Goal: Find specific page/section: Find specific page/section

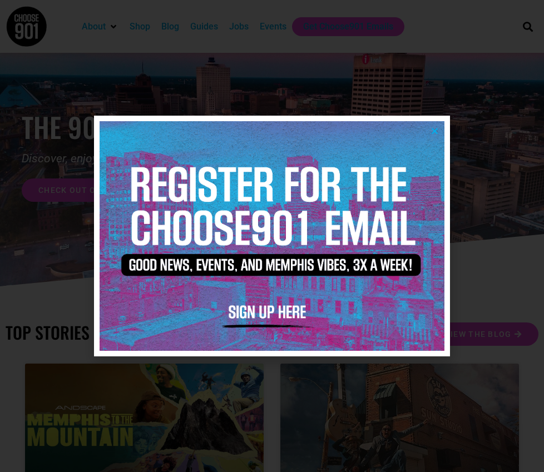
click at [435, 130] on icon "Close" at bounding box center [434, 131] width 8 height 8
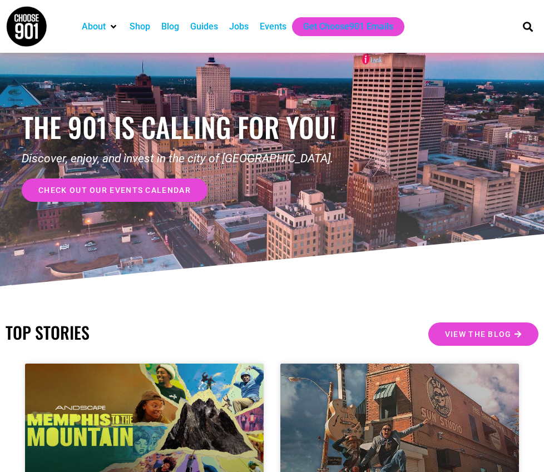
click at [242, 27] on div "Jobs" at bounding box center [238, 26] width 19 height 13
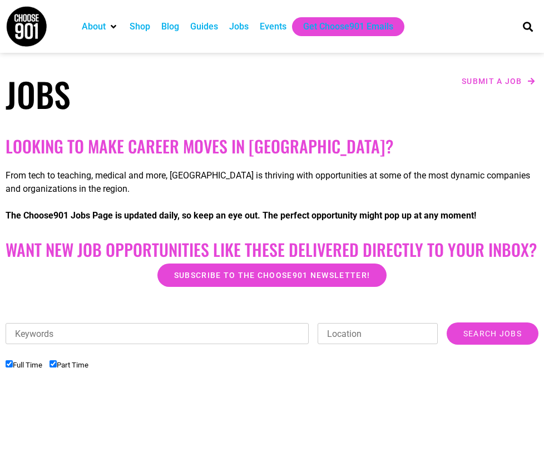
scroll to position [107, 0]
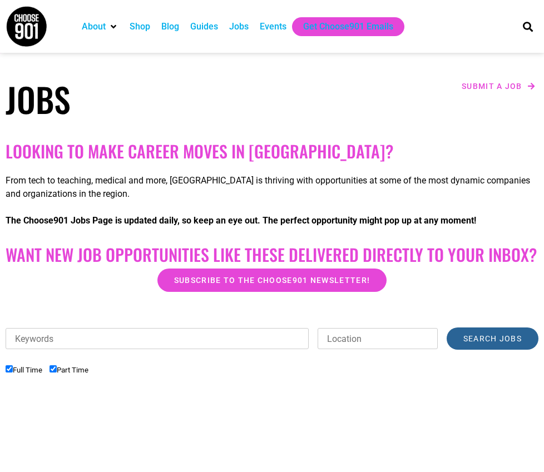
click at [480, 338] on input "Search Jobs" at bounding box center [493, 339] width 92 height 22
click at [473, 339] on input "Search Jobs" at bounding box center [493, 339] width 92 height 22
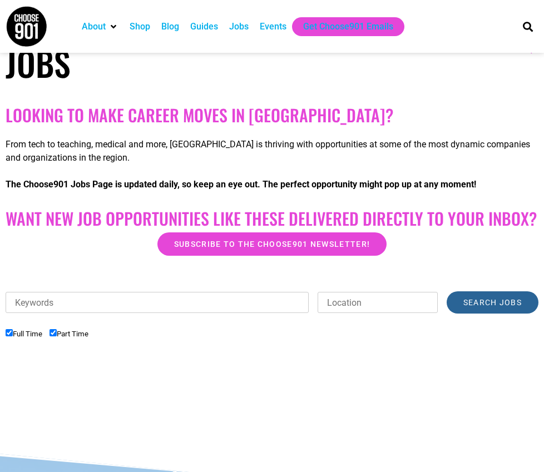
scroll to position [0, 0]
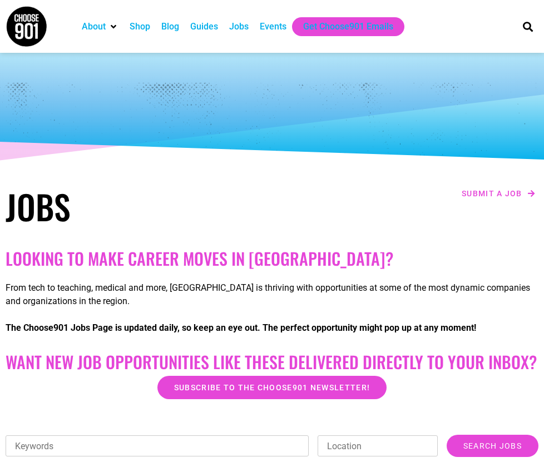
click at [247, 26] on div "Jobs" at bounding box center [238, 26] width 19 height 13
click at [246, 25] on div "Jobs" at bounding box center [238, 26] width 19 height 13
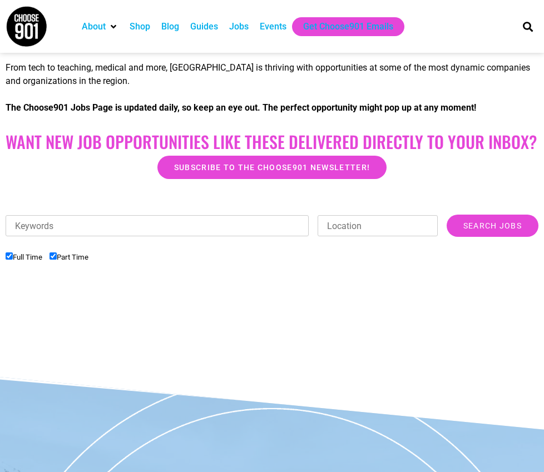
scroll to position [206, 0]
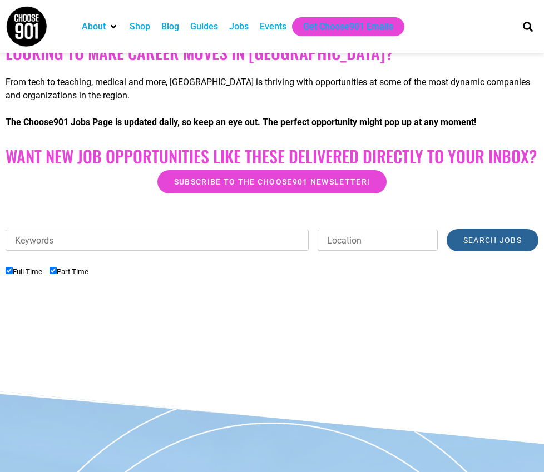
click at [491, 243] on input "Search Jobs" at bounding box center [493, 240] width 92 height 22
